Goal: Task Accomplishment & Management: Manage account settings

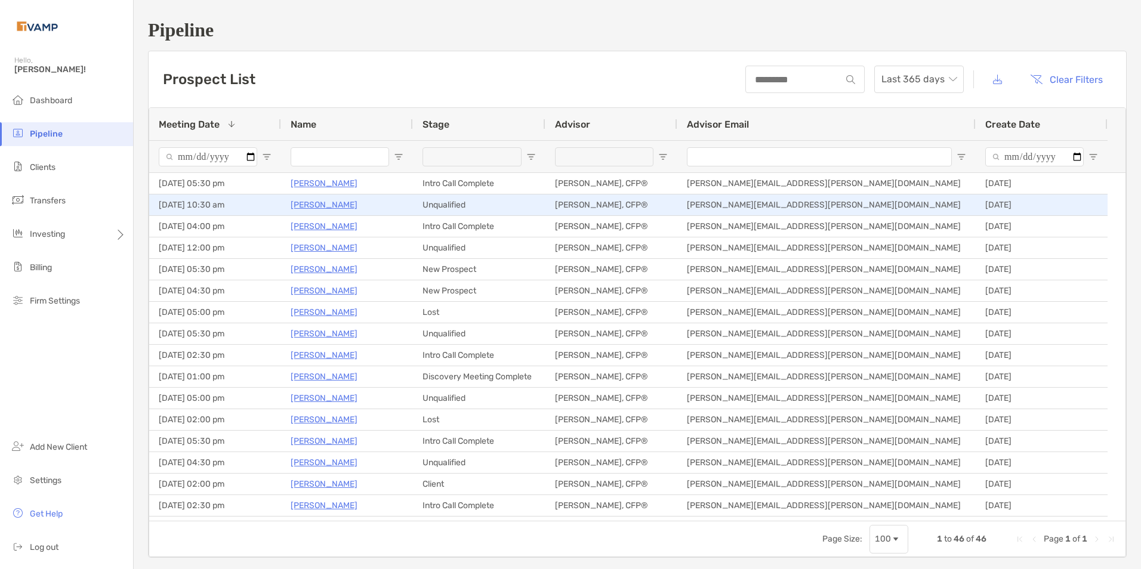
click at [304, 200] on p "[PERSON_NAME]" at bounding box center [324, 204] width 67 height 15
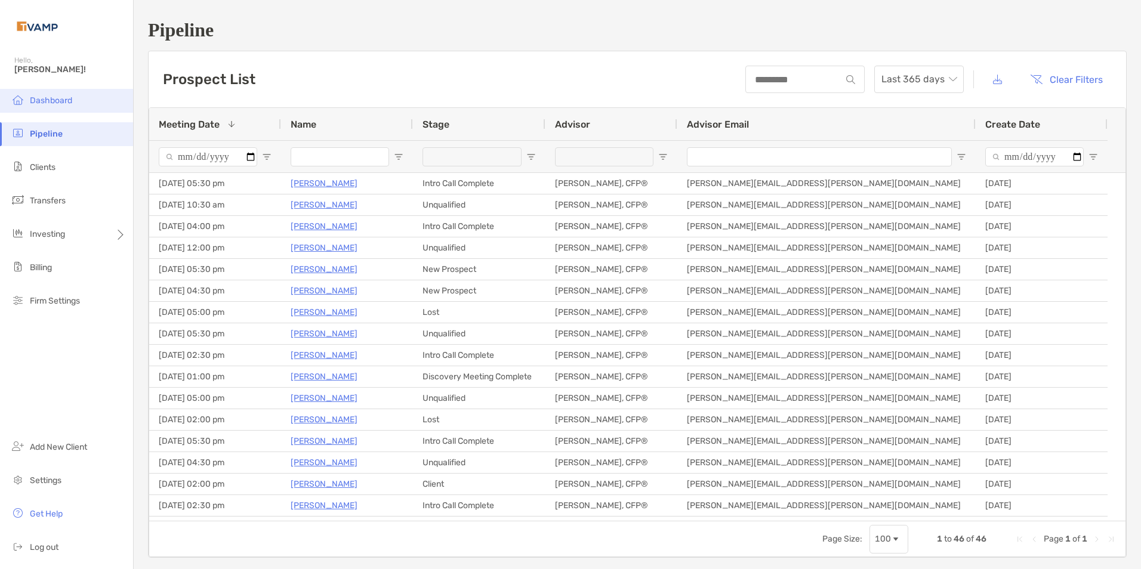
click at [53, 94] on li "Dashboard" at bounding box center [66, 101] width 133 height 24
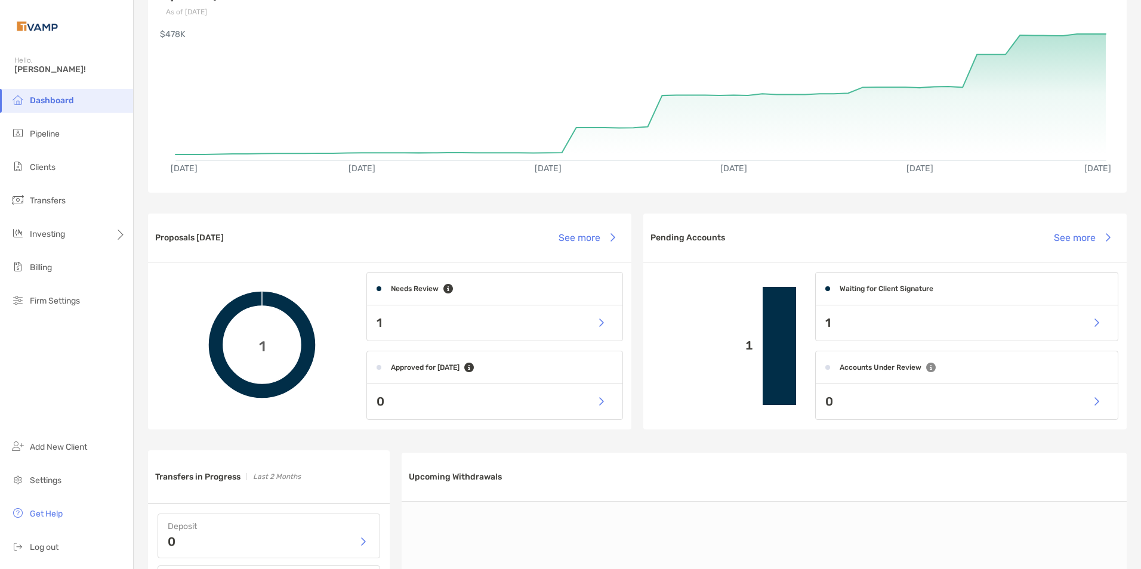
scroll to position [119, 0]
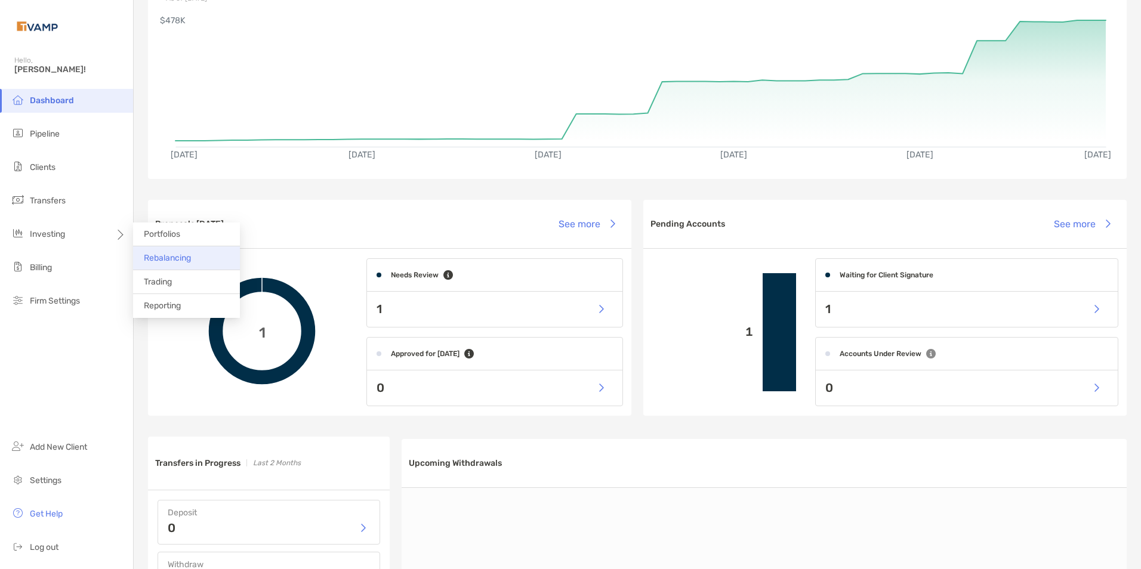
click at [189, 252] on li "Rebalancing" at bounding box center [186, 258] width 107 height 24
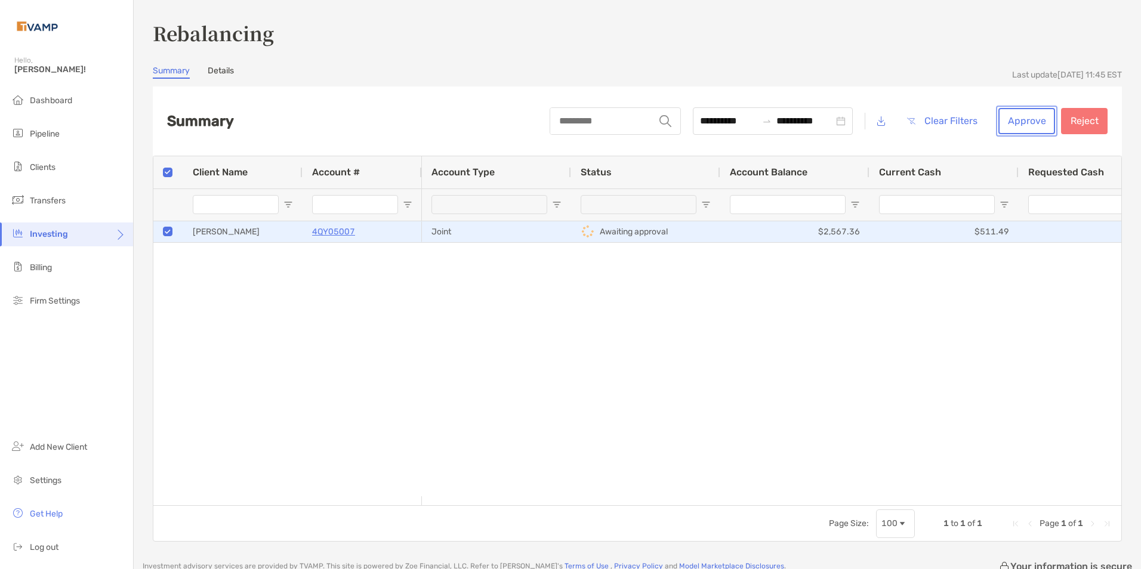
click at [1018, 124] on button "Approve" at bounding box center [1026, 121] width 57 height 26
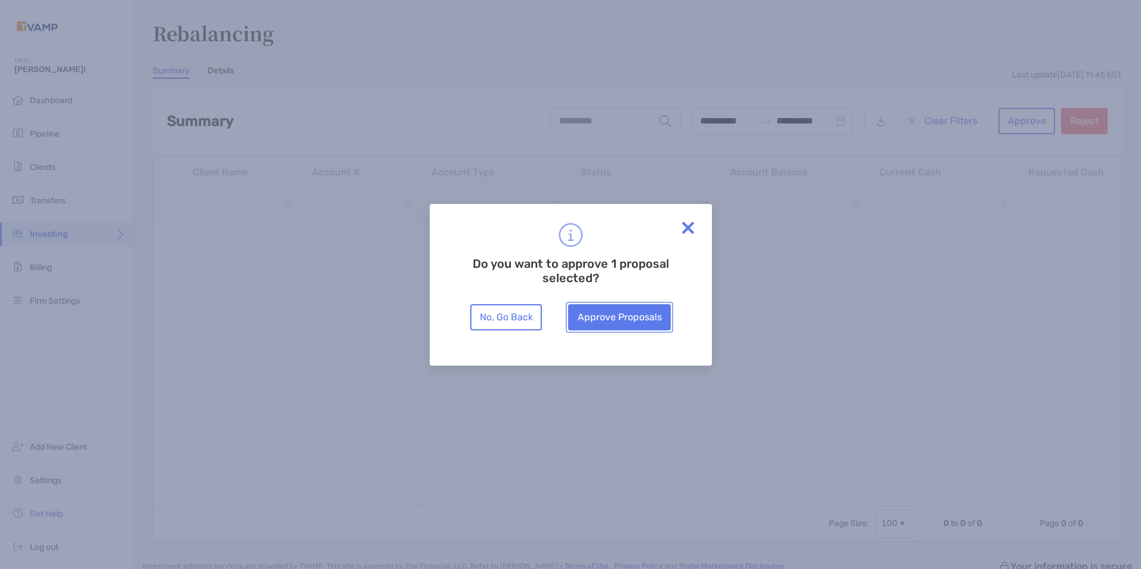
click at [626, 314] on button "Approve Proposals" at bounding box center [619, 317] width 103 height 26
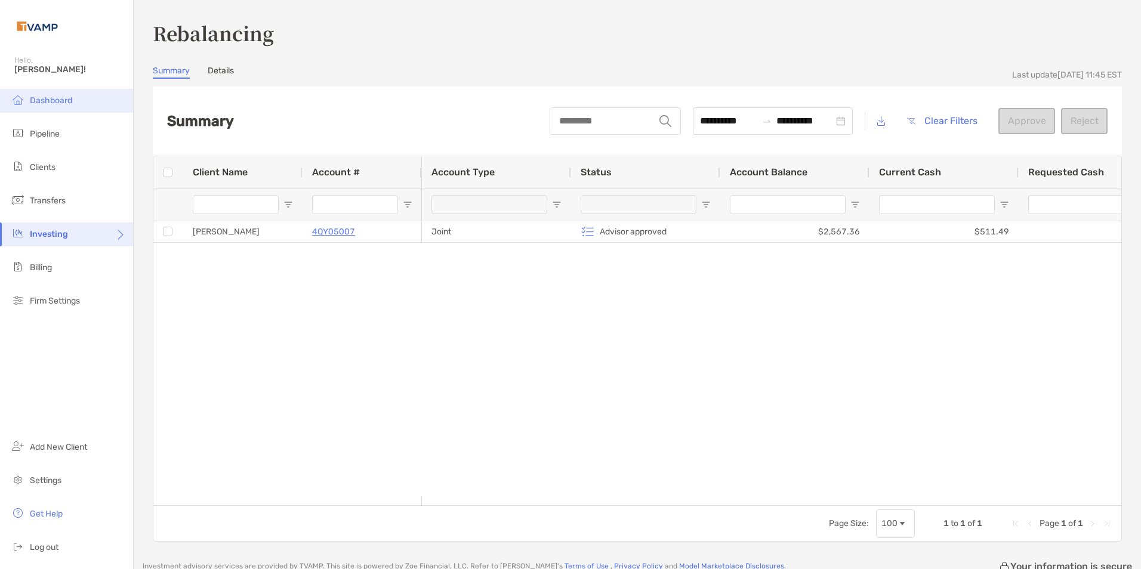
click at [54, 100] on span "Dashboard" at bounding box center [51, 100] width 42 height 10
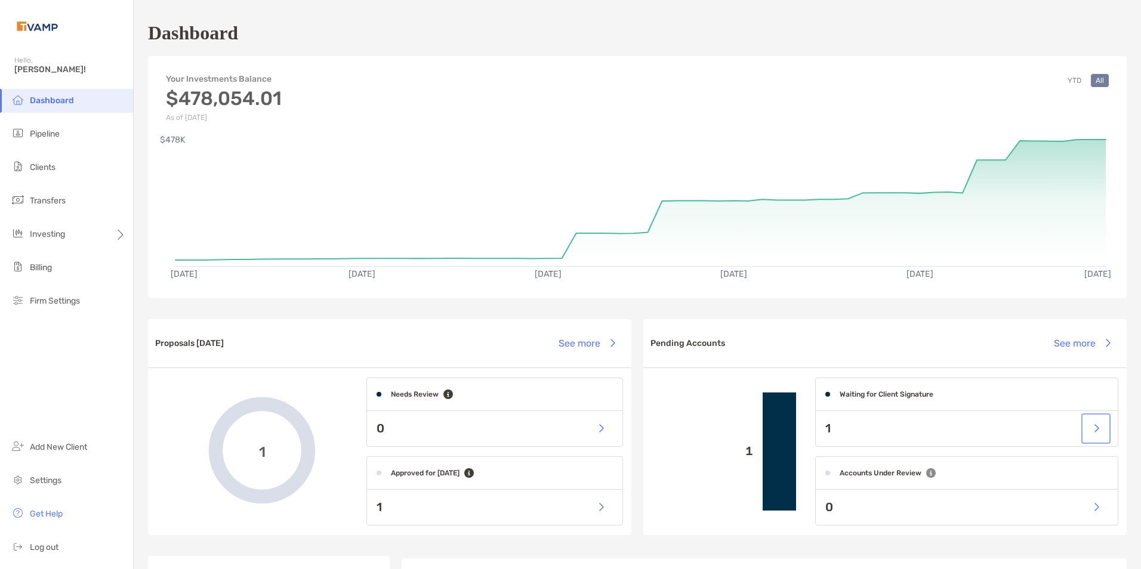
click at [1094, 427] on button "button" at bounding box center [1095, 429] width 24 height 26
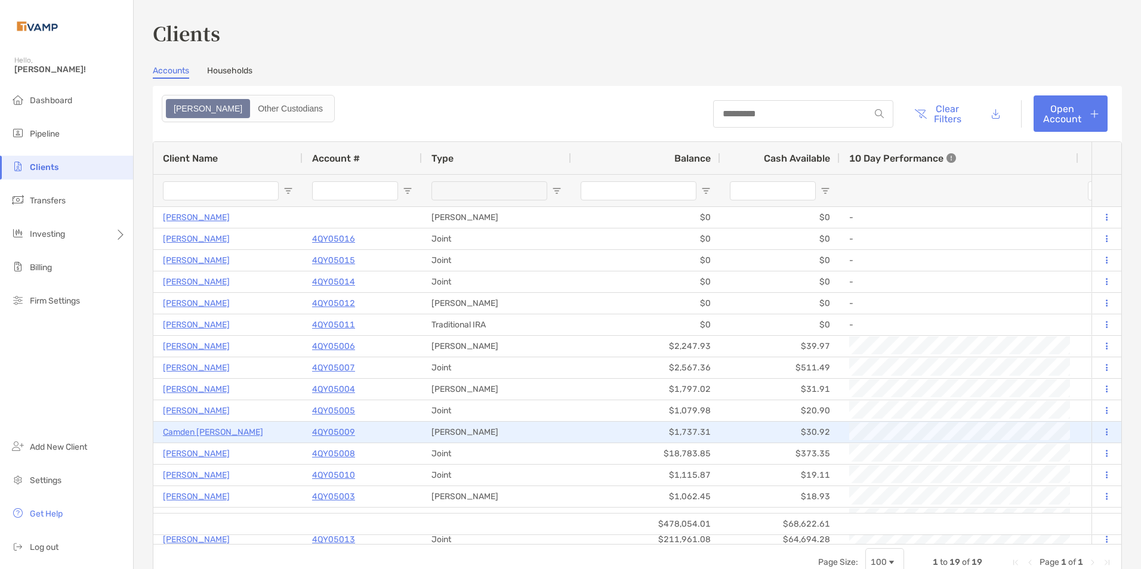
type input "*********"
